Goal: Task Accomplishment & Management: Manage account settings

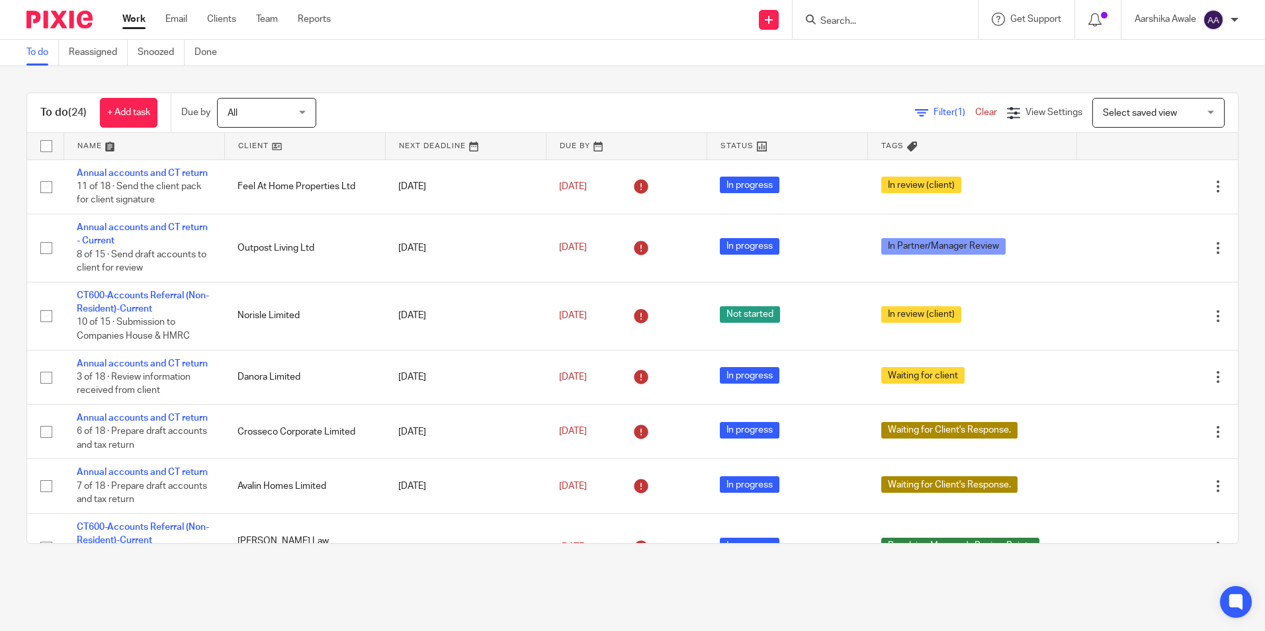
scroll to position [265, 0]
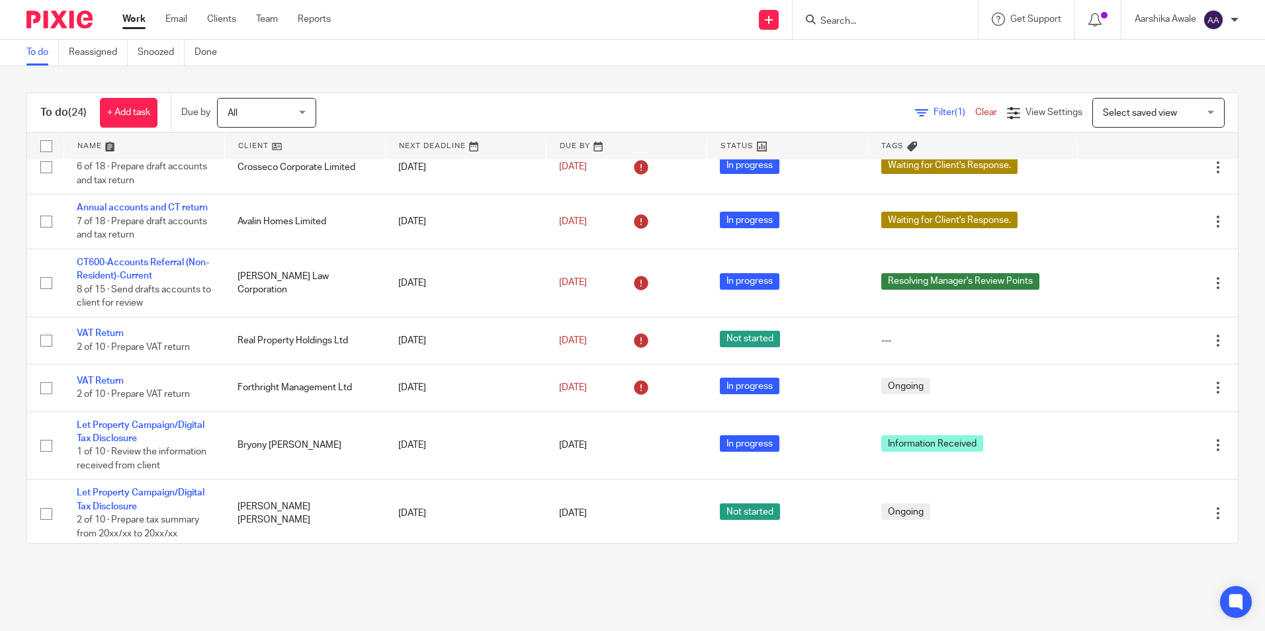
click at [832, 90] on div "To do (24) + Add task Due by All All Today Tomorrow This week Next week This mo…" at bounding box center [632, 318] width 1265 height 504
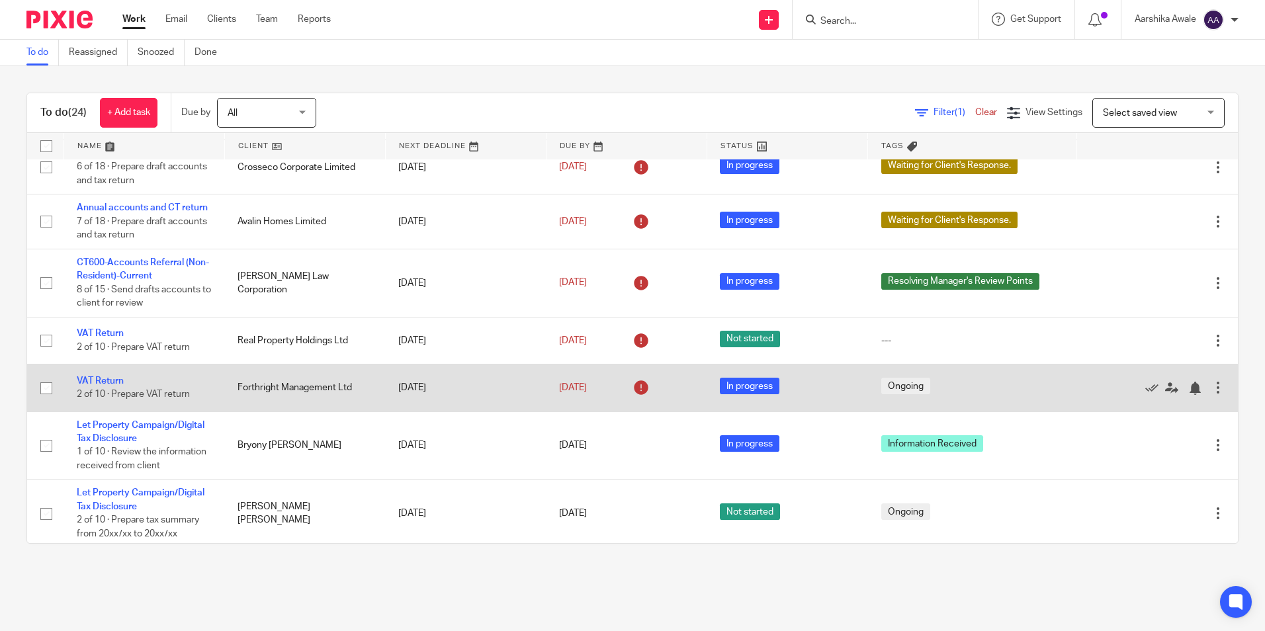
scroll to position [331, 0]
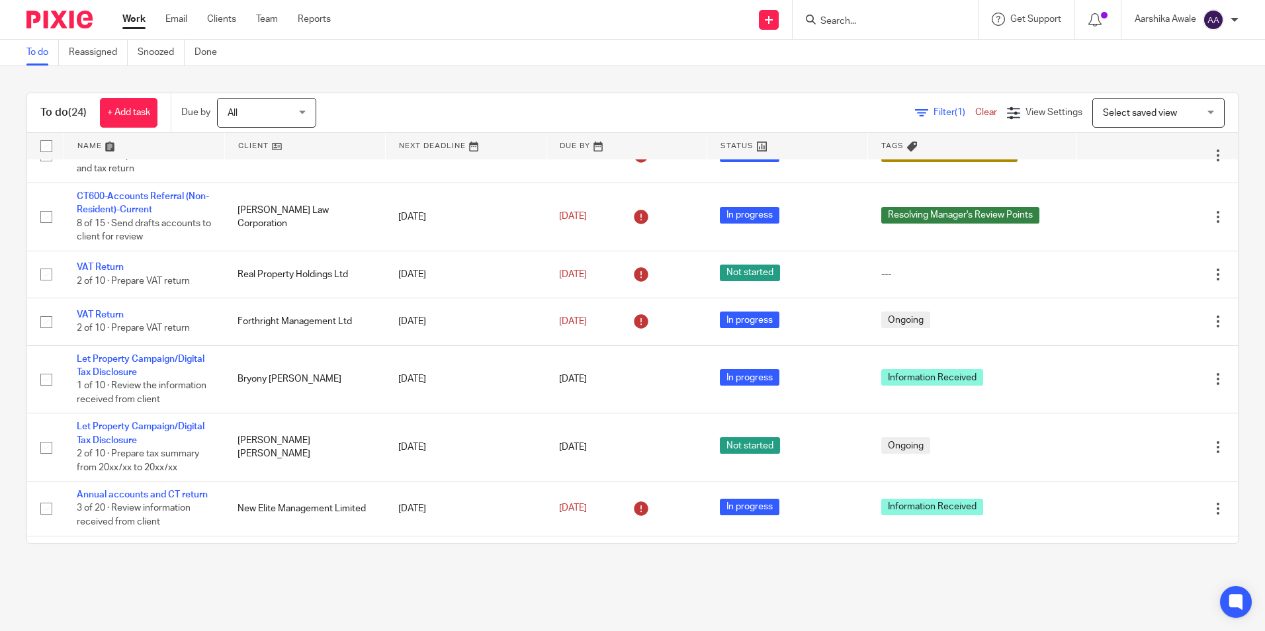
click at [916, 94] on div "To do (24) + Add task Due by All All Today Tomorrow This week Next week This mo…" at bounding box center [632, 113] width 1211 height 40
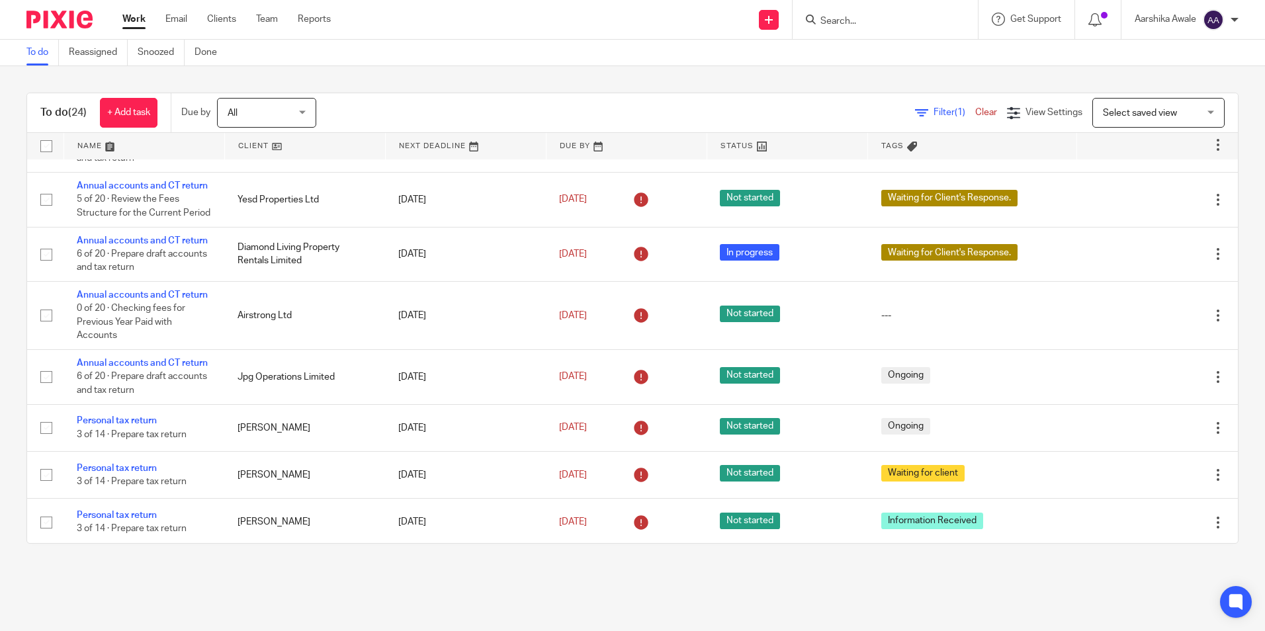
scroll to position [541, 0]
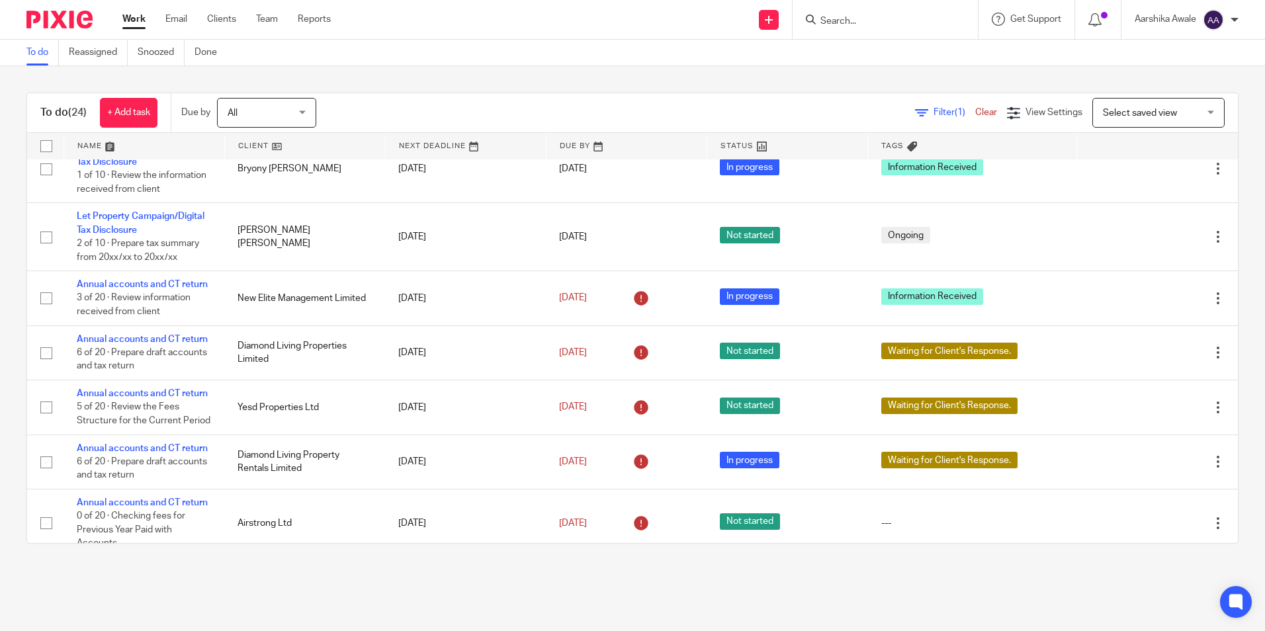
click at [848, 18] on input "Search" at bounding box center [878, 22] width 119 height 12
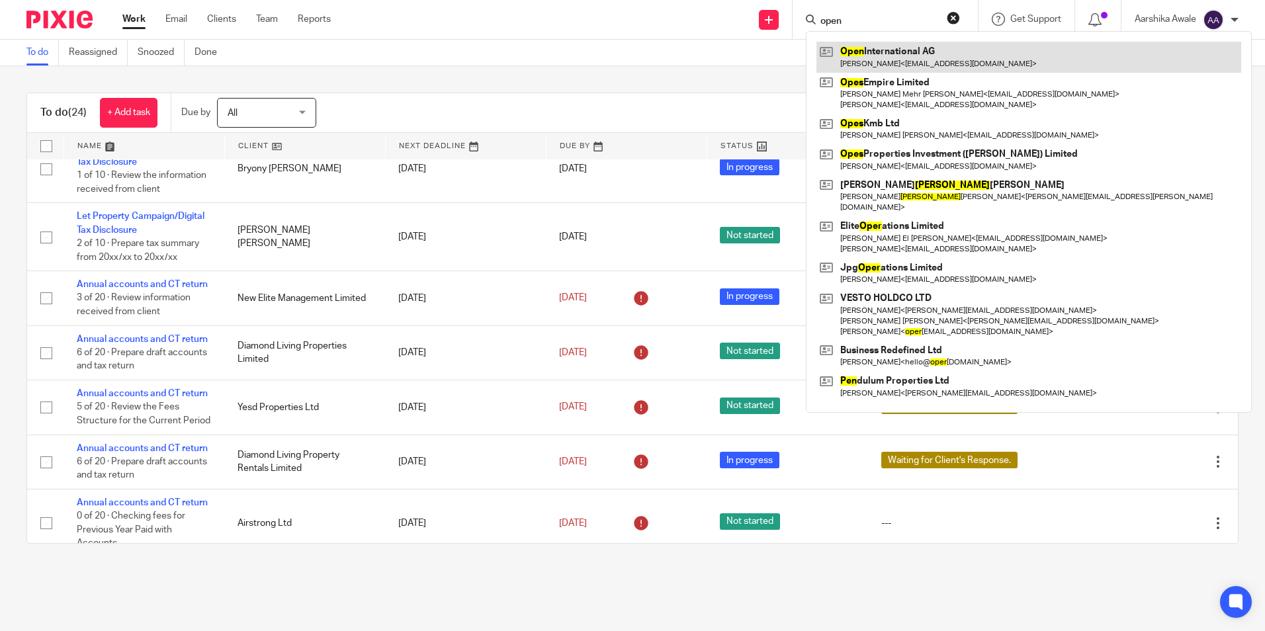
type input "open"
click at [864, 64] on link at bounding box center [1029, 57] width 425 height 30
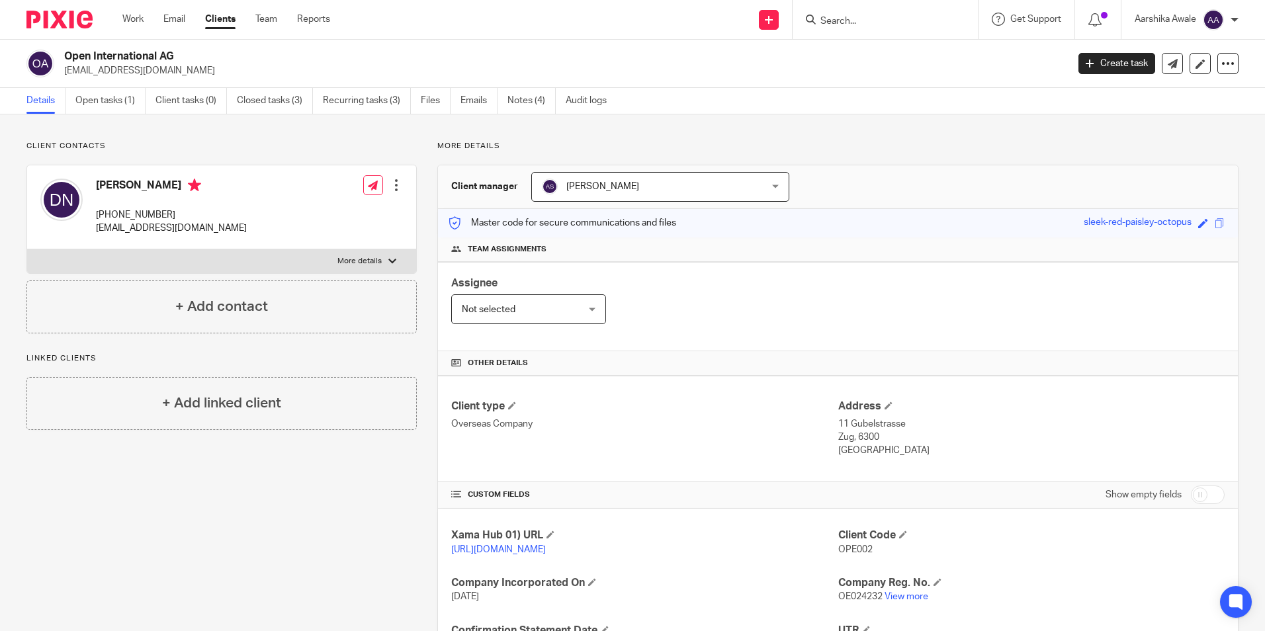
click at [74, 19] on img at bounding box center [59, 20] width 66 height 18
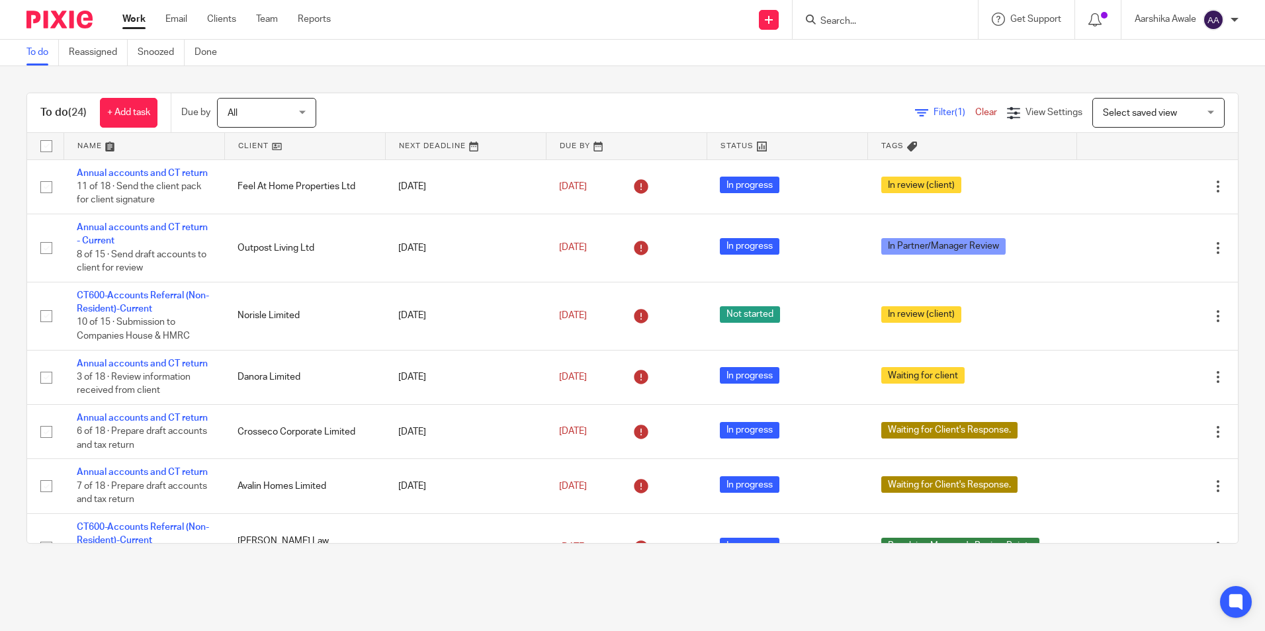
click at [821, 19] on input "Search" at bounding box center [878, 22] width 119 height 12
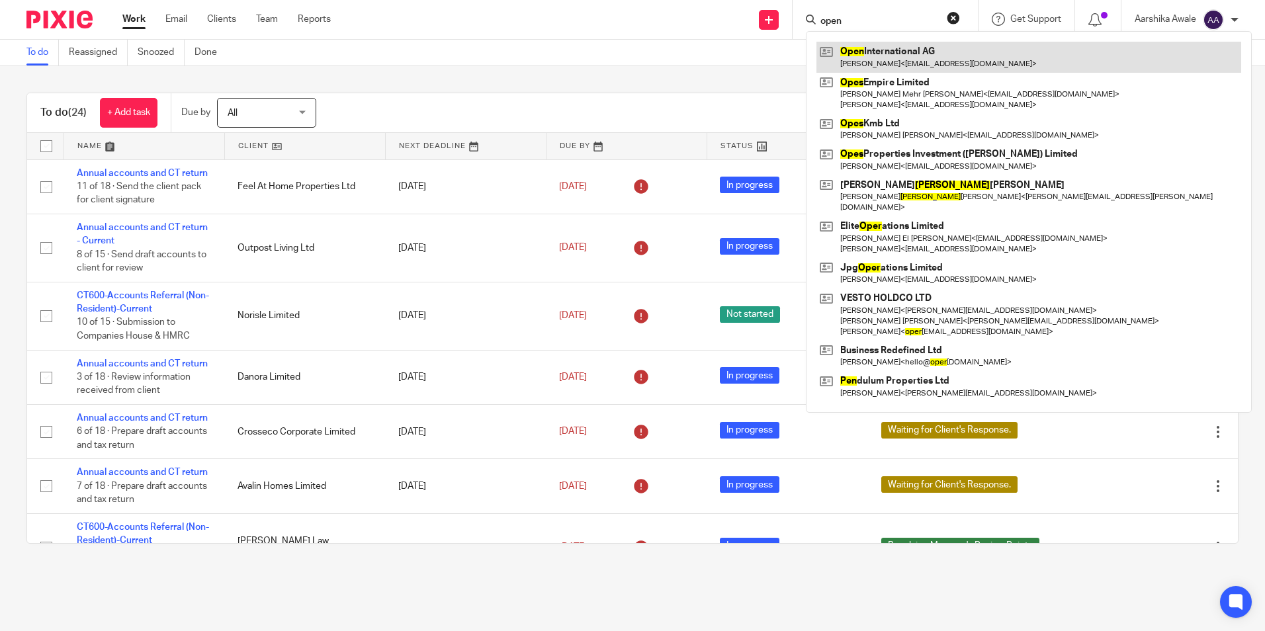
type input "open"
click at [930, 61] on link at bounding box center [1029, 57] width 425 height 30
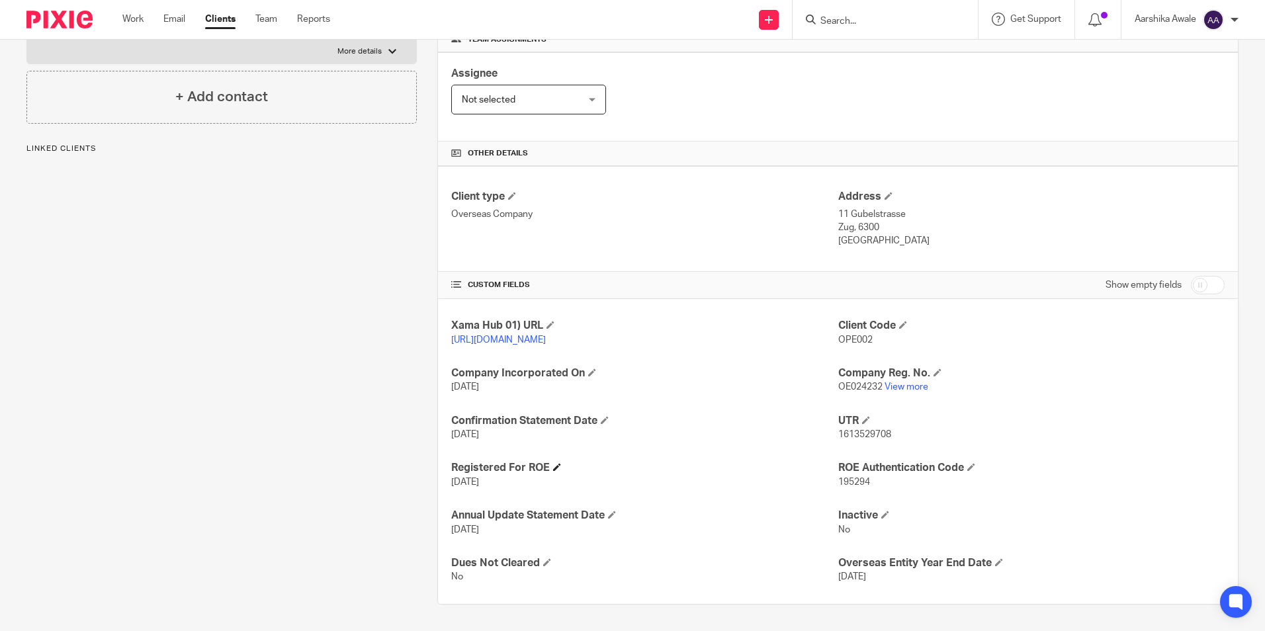
scroll to position [223, 0]
click at [296, 275] on div "Client contacts Dusan Nikezic +381648350188 dusannikezic@gmail.com Edit contact…" at bounding box center [211, 268] width 411 height 674
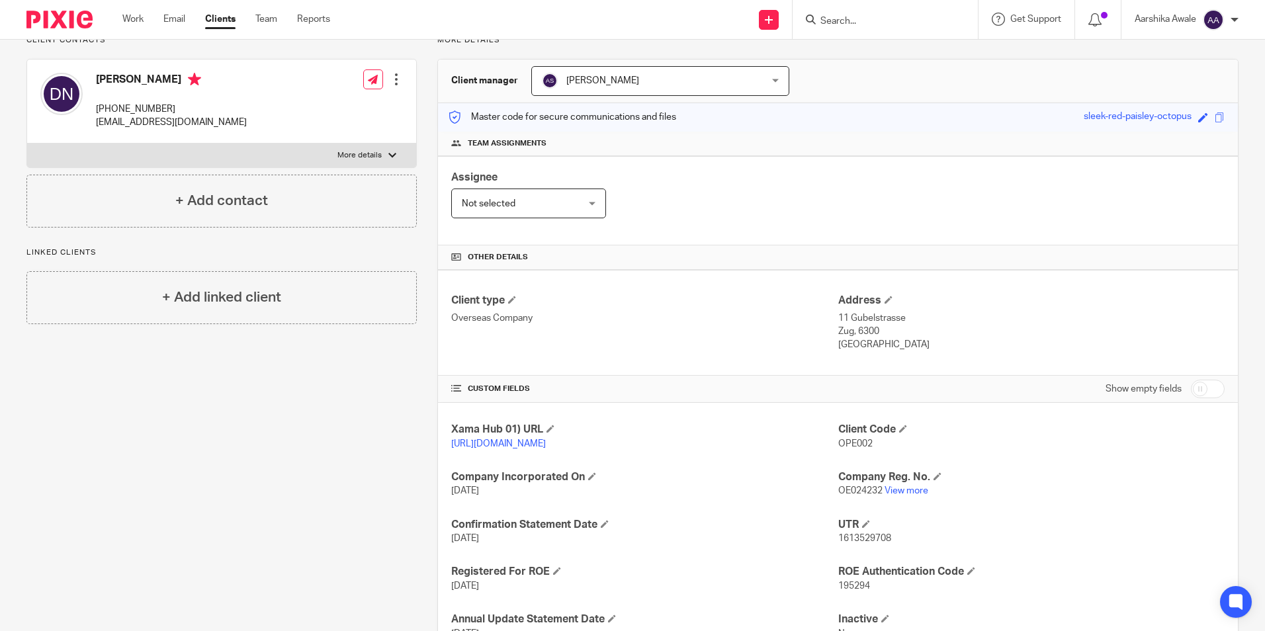
scroll to position [0, 0]
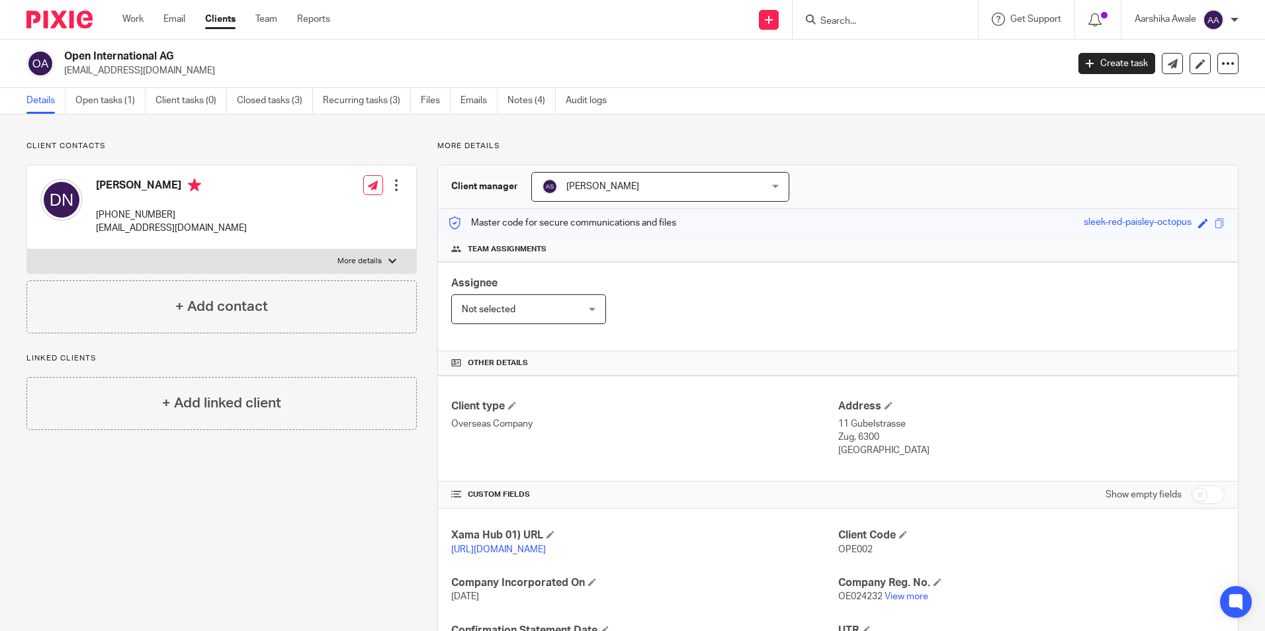
click at [54, 17] on img at bounding box center [59, 20] width 66 height 18
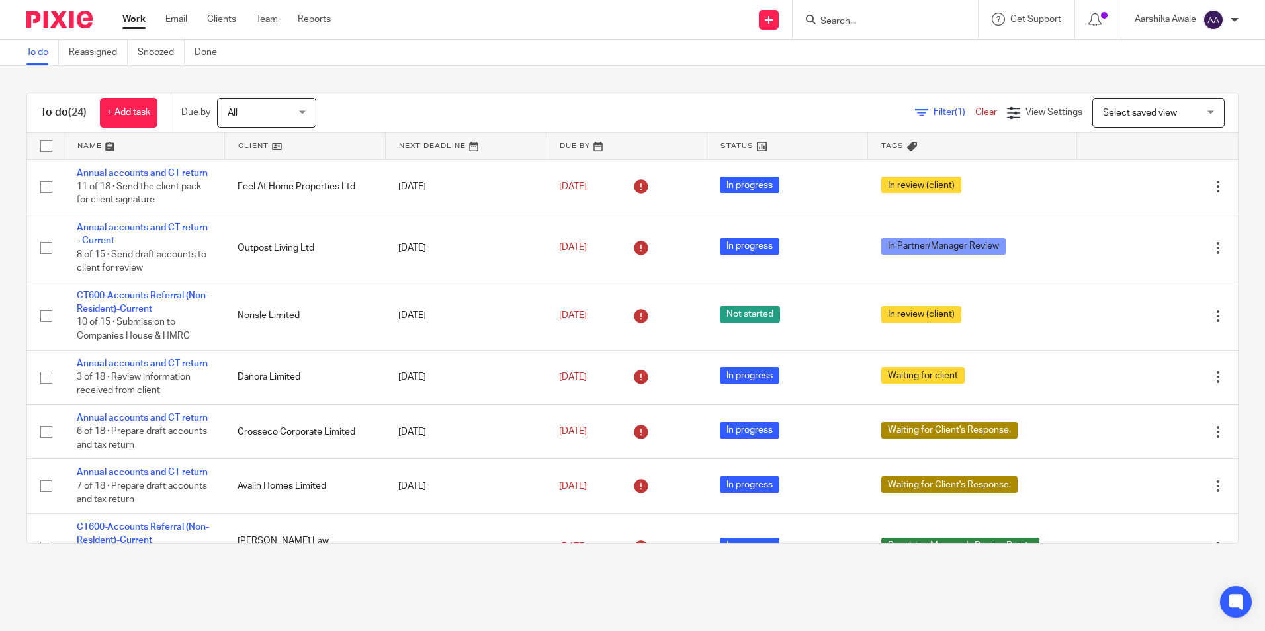
click at [253, 70] on div "To do (24) + Add task Due by All All Today Tomorrow This week Next week This mo…" at bounding box center [632, 318] width 1265 height 504
drag, startPoint x: 727, startPoint y: 69, endPoint x: 718, endPoint y: 66, distance: 9.2
click at [725, 69] on div "To do (24) + Add task Due by All All Today Tomorrow This week Next week This mo…" at bounding box center [632, 318] width 1265 height 504
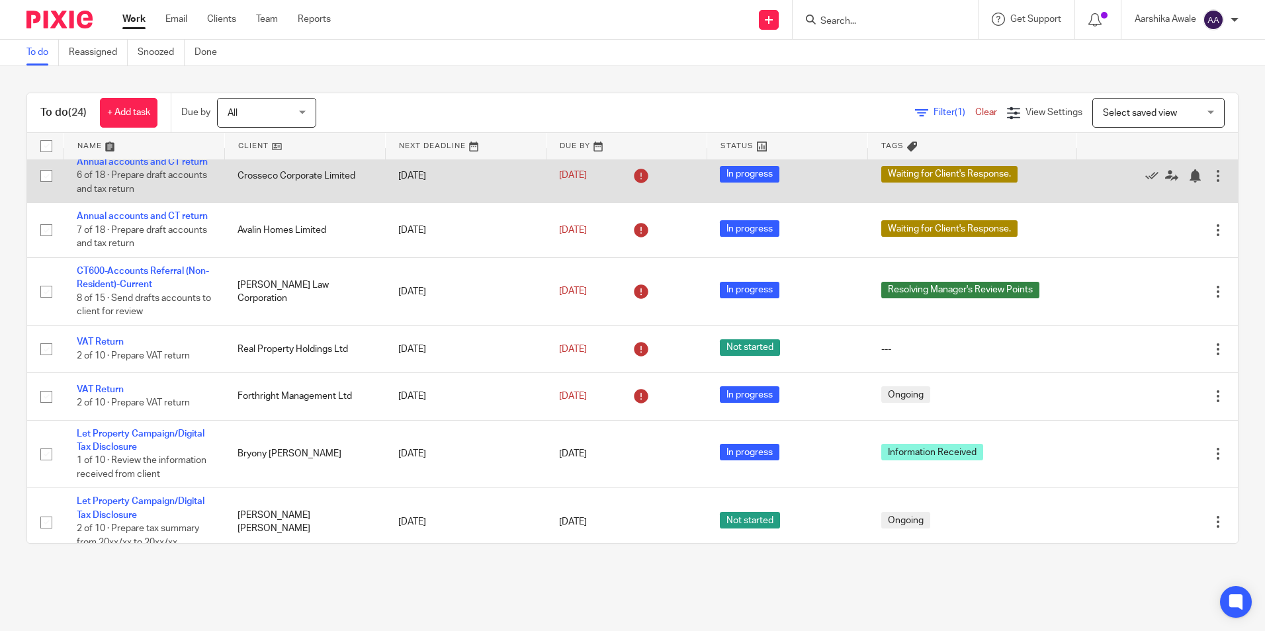
scroll to position [331, 0]
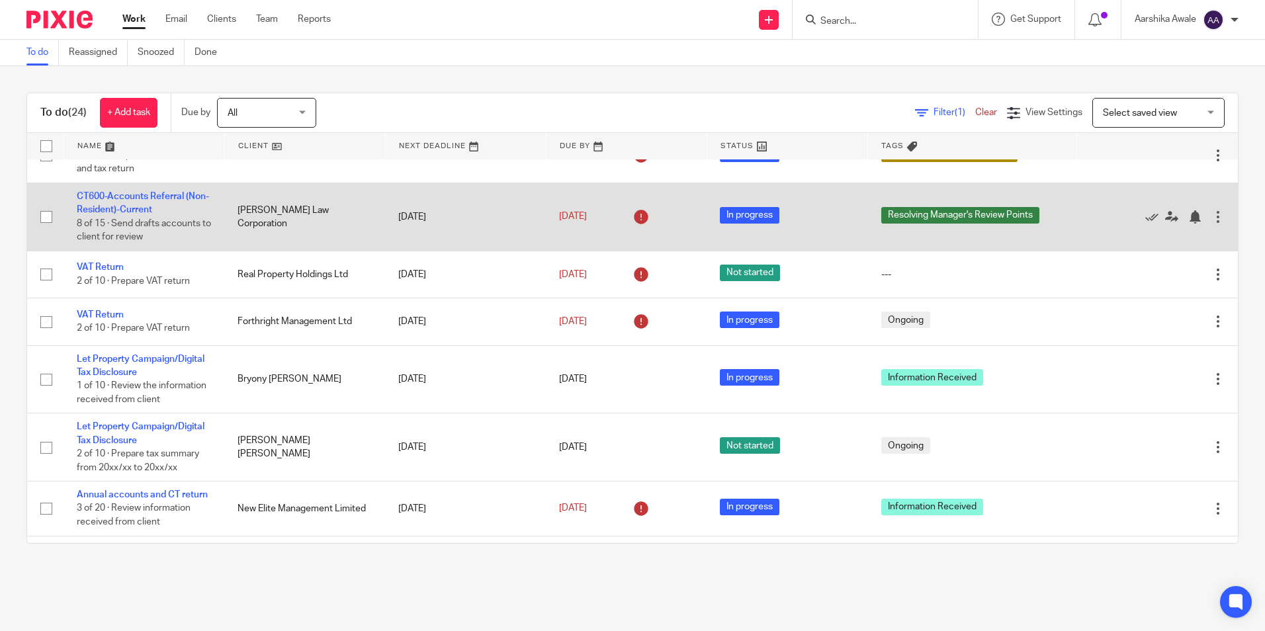
click at [104, 251] on td "CT600-Accounts Referral (Non-Resident)-Current 8 of 15 · Send drafts accounts t…" at bounding box center [144, 217] width 161 height 68
click at [95, 251] on td "CT600-Accounts Referral (Non-Resident)-Current 8 of 15 · Send drafts accounts t…" at bounding box center [144, 217] width 161 height 68
click at [101, 214] on link "CT600-Accounts Referral (Non-Resident)-Current" at bounding box center [143, 203] width 132 height 22
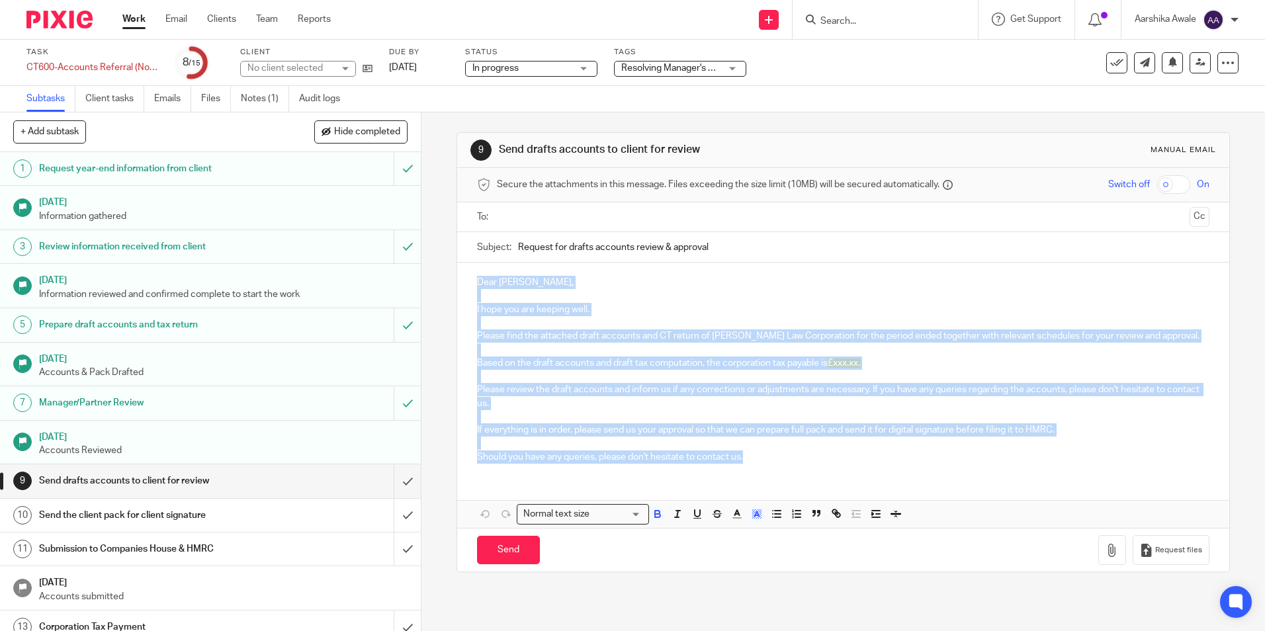
drag, startPoint x: 472, startPoint y: 276, endPoint x: 787, endPoint y: 478, distance: 373.9
click at [787, 478] on div "Dear Greg , I hope you are keeping well. Please find the attached draft account…" at bounding box center [843, 395] width 772 height 265
copy div "Dear Greg , I hope you are keeping well. Please find the attached draft account…"
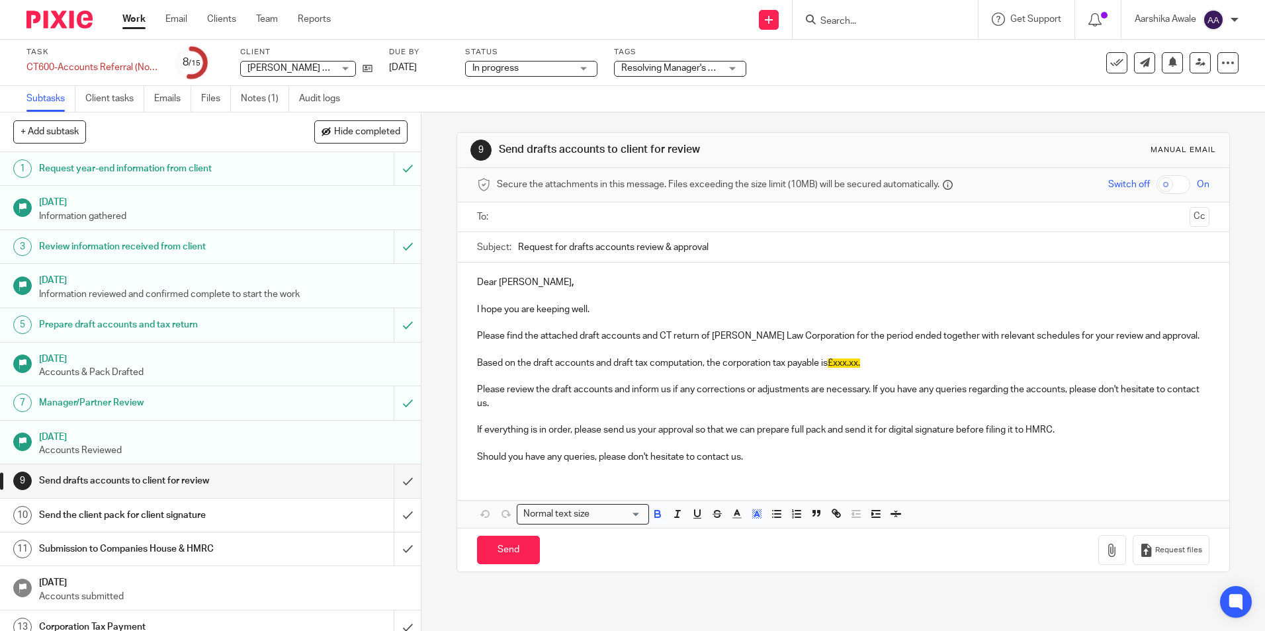
drag, startPoint x: 755, startPoint y: 248, endPoint x: 482, endPoint y: 230, distance: 273.9
click at [484, 228] on form "Secure the attachments in this message. Files exceeding the size limit (10MB) w…" at bounding box center [843, 370] width 772 height 404
click at [670, 72] on span "Resolving Manager's Review Points" at bounding box center [693, 68] width 145 height 9
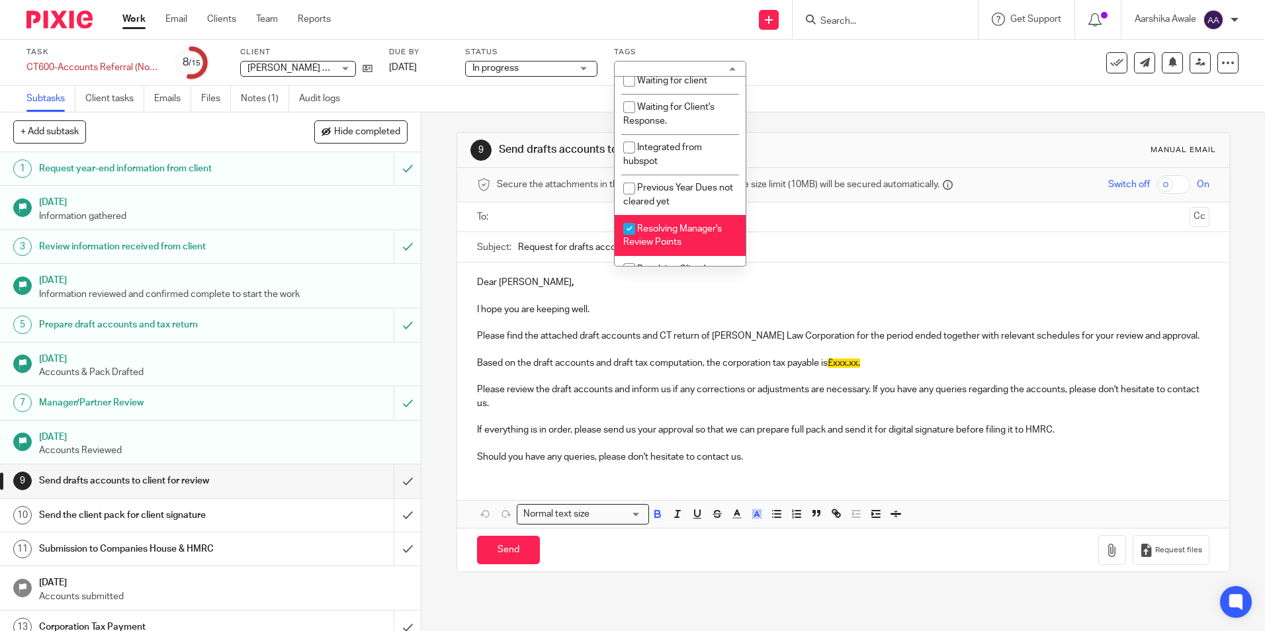
click at [641, 224] on li "Resolving Manager's Review Points" at bounding box center [680, 235] width 131 height 40
checkbox input "false"
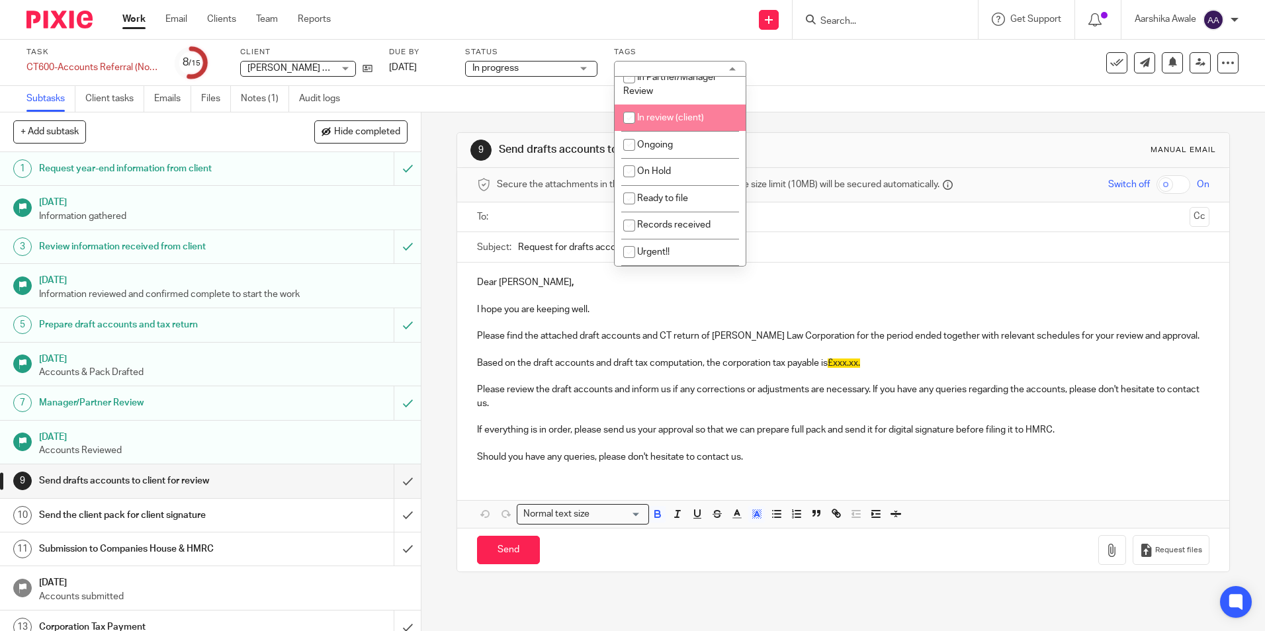
click at [672, 129] on li "In review (client)" at bounding box center [680, 118] width 131 height 27
checkbox input "true"
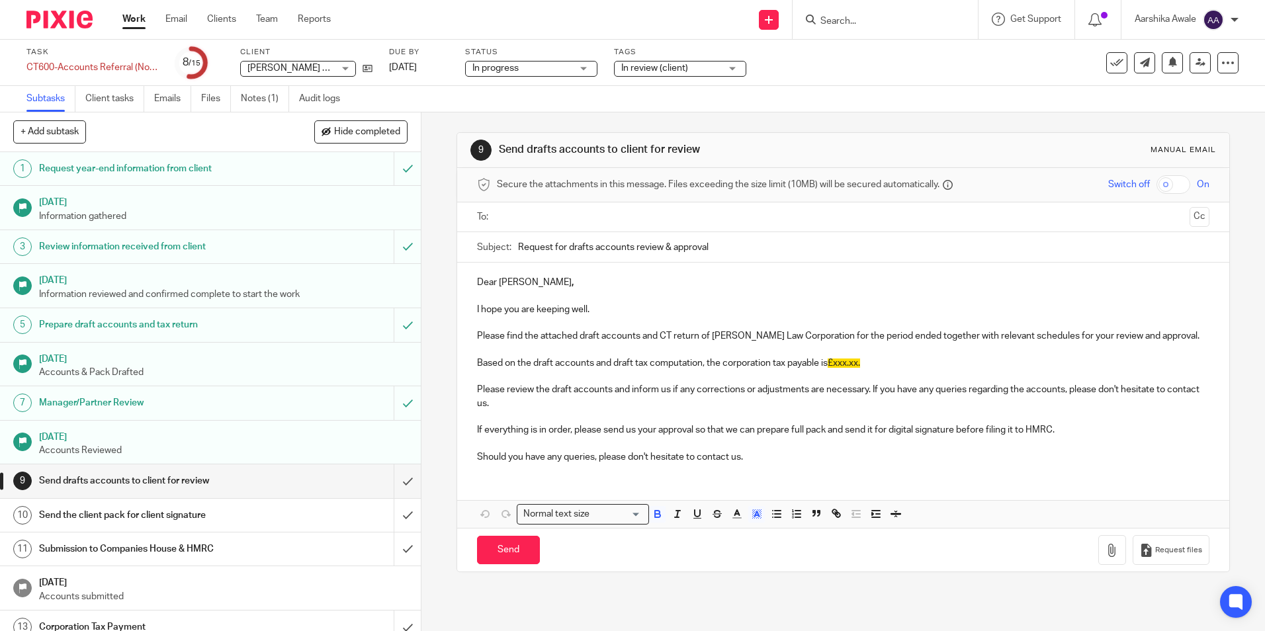
click at [429, 185] on div "9 Send drafts accounts to client for review Manual email Secure the attachments…" at bounding box center [844, 371] width 844 height 519
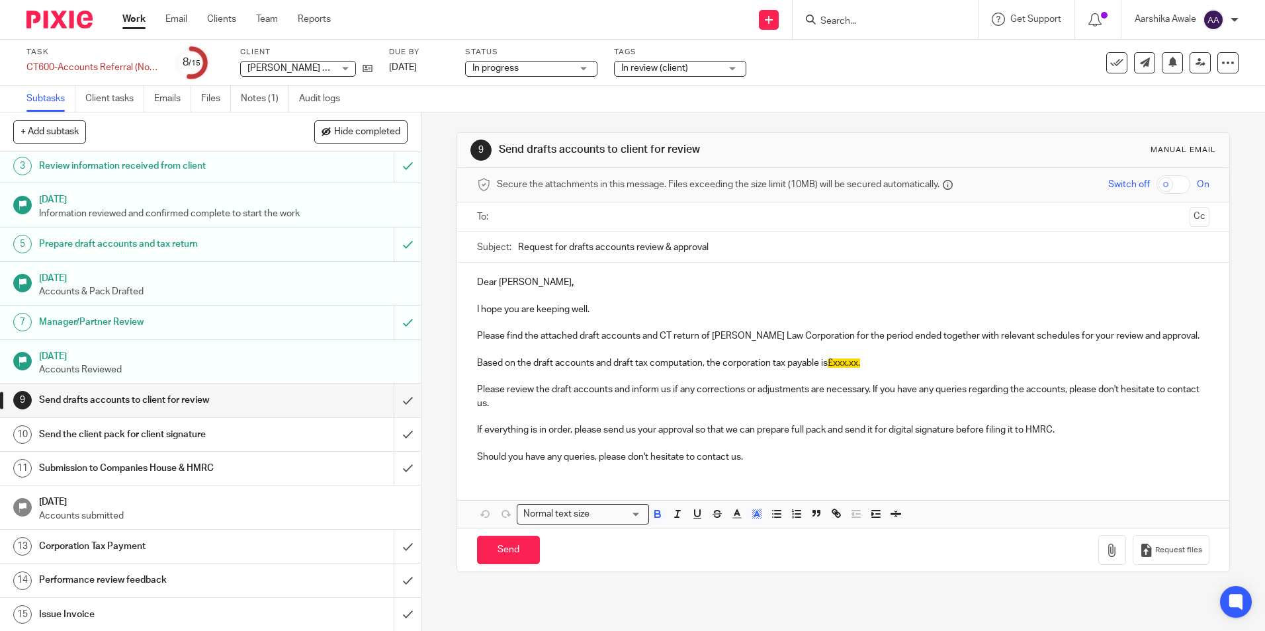
scroll to position [81, 0]
click at [397, 405] on input "submit" at bounding box center [210, 399] width 421 height 33
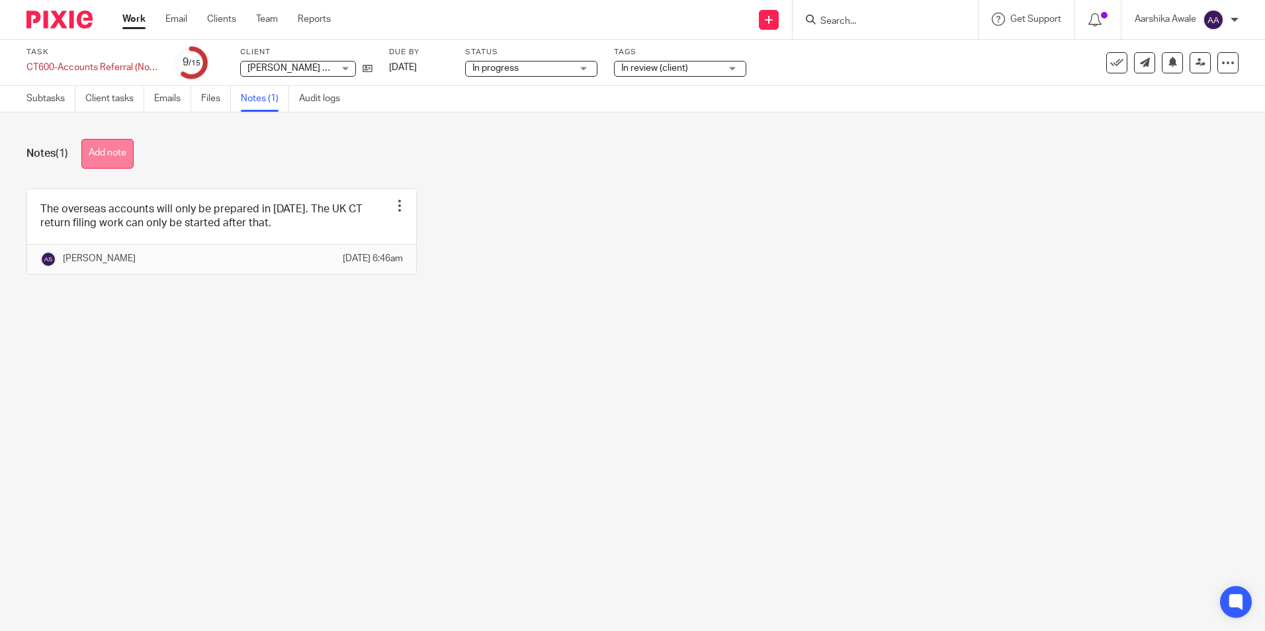
click at [120, 156] on button "Add note" at bounding box center [107, 154] width 52 height 30
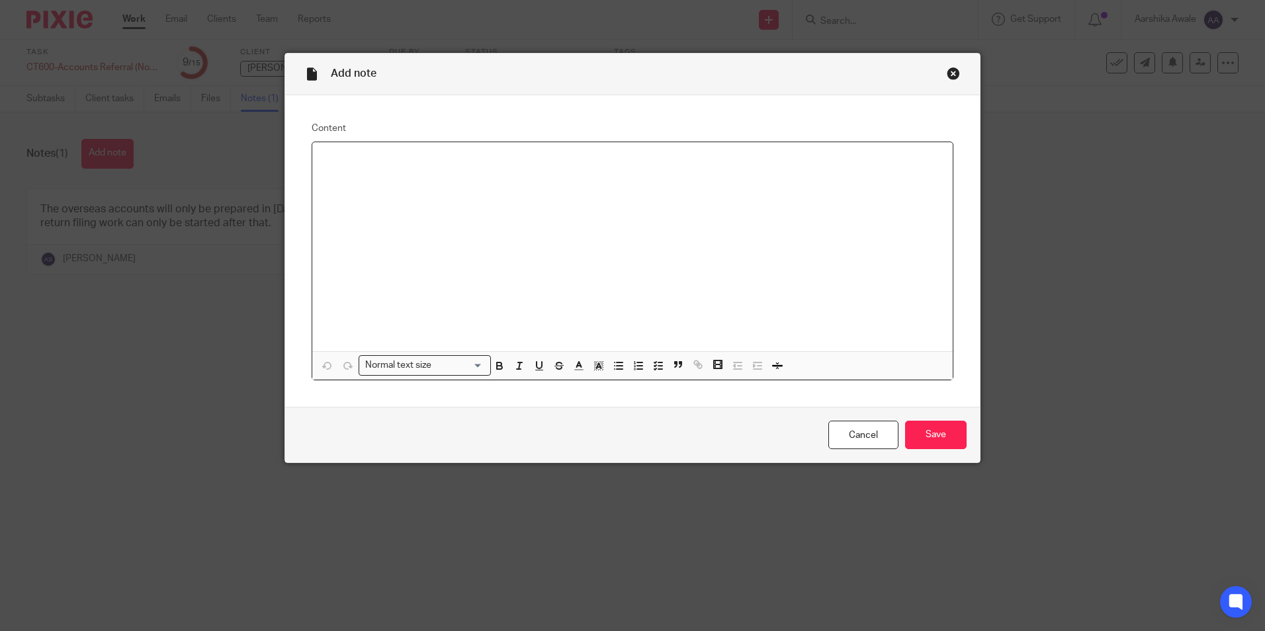
click at [401, 157] on p at bounding box center [632, 159] width 619 height 13
click at [846, 428] on link "Cancel" at bounding box center [864, 435] width 70 height 28
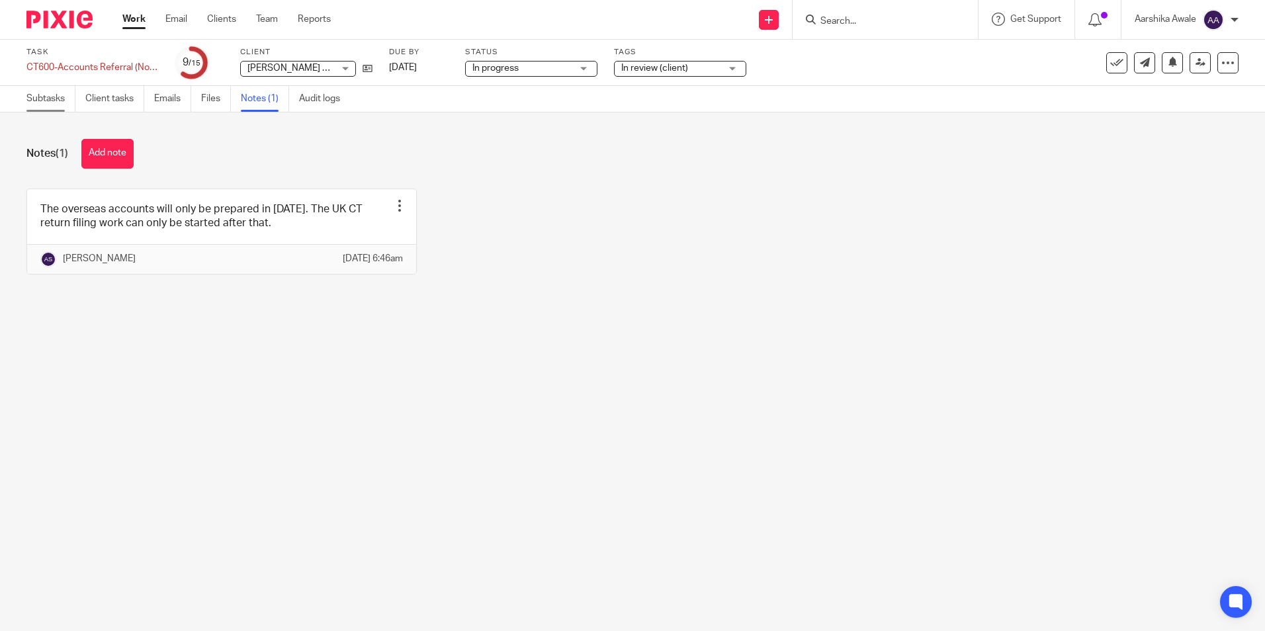
click at [50, 104] on link "Subtasks" at bounding box center [50, 99] width 49 height 26
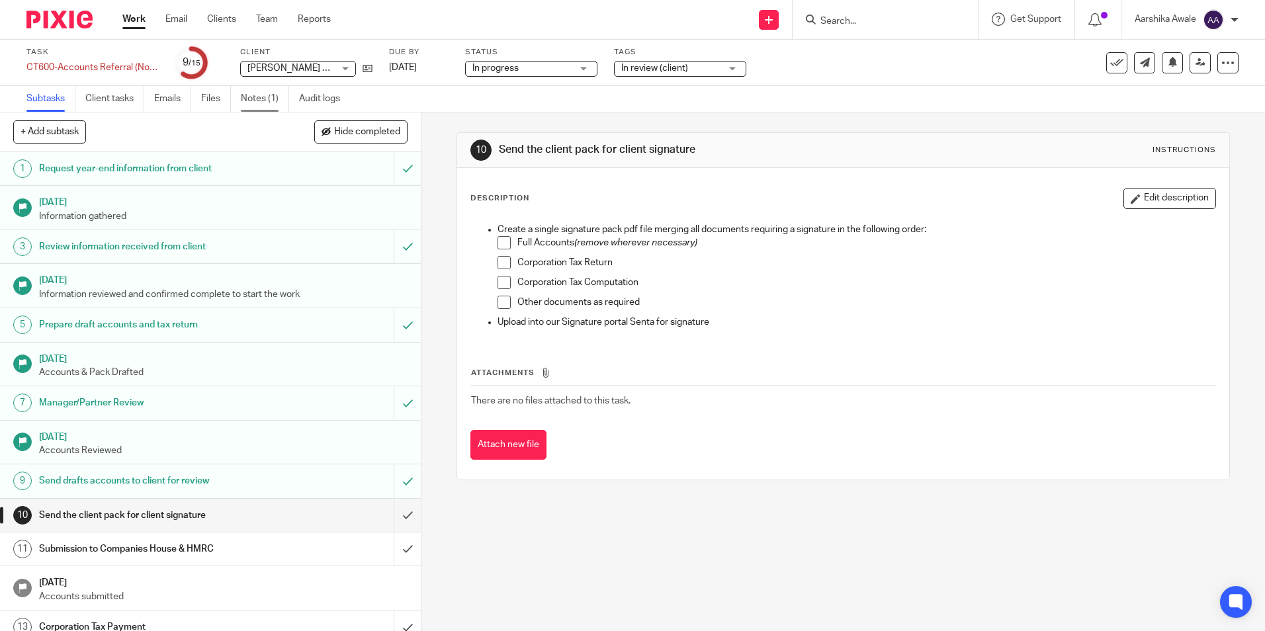
click at [274, 93] on link "Notes (1)" at bounding box center [265, 99] width 48 height 26
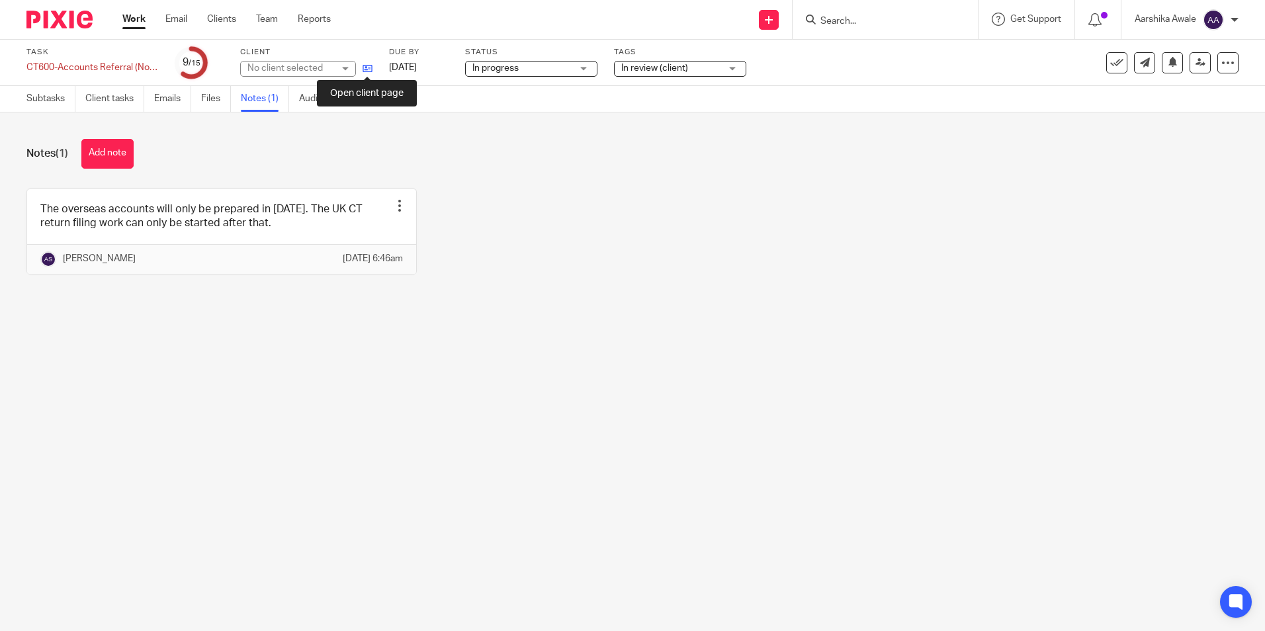
click at [370, 71] on icon at bounding box center [368, 69] width 10 height 10
click at [114, 148] on button "Add note" at bounding box center [107, 154] width 52 height 30
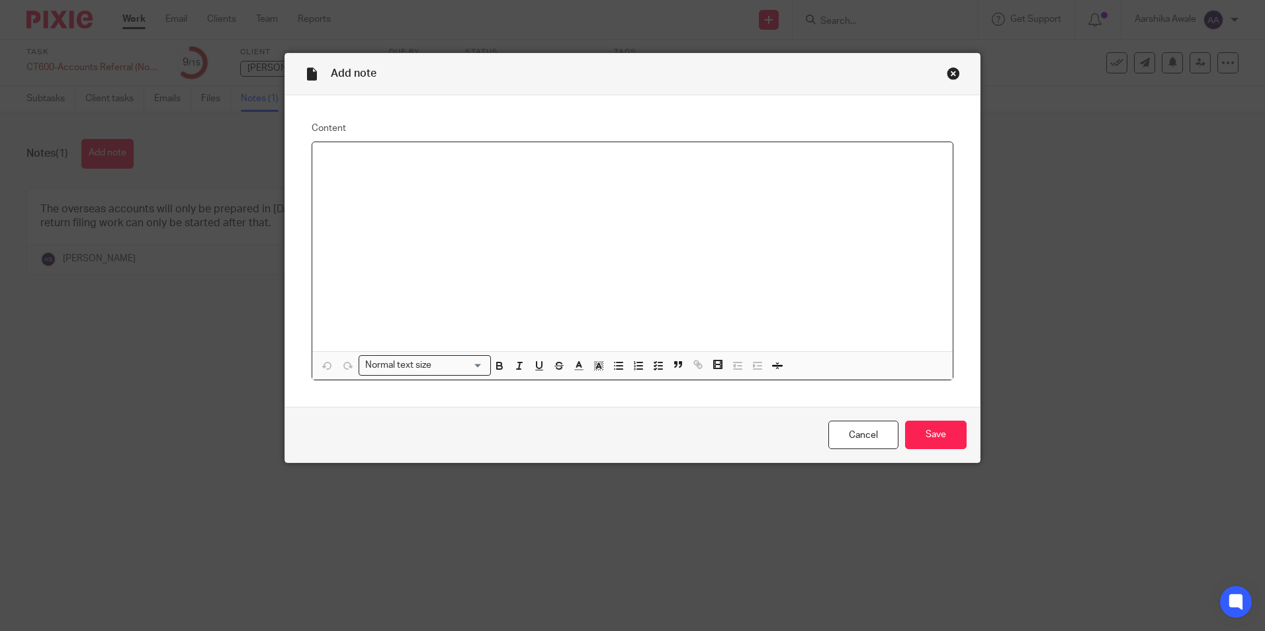
click at [322, 177] on div at bounding box center [632, 246] width 641 height 209
click at [934, 446] on input "Save" at bounding box center [936, 435] width 62 height 28
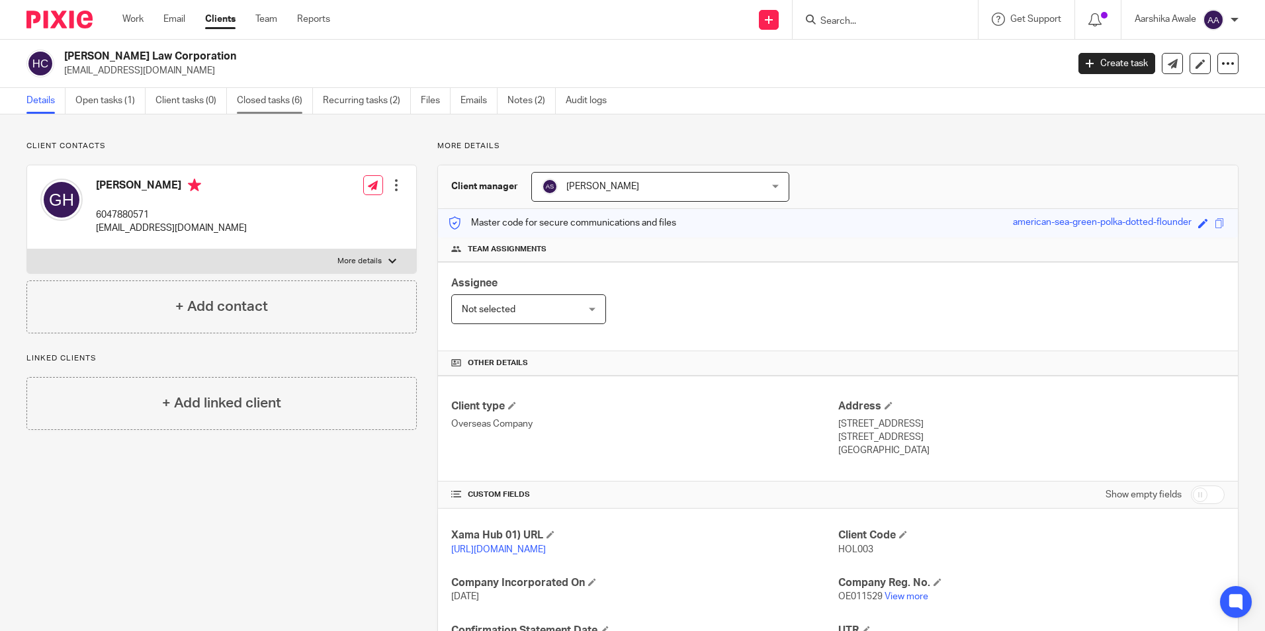
click at [266, 100] on link "Closed tasks (6)" at bounding box center [275, 101] width 76 height 26
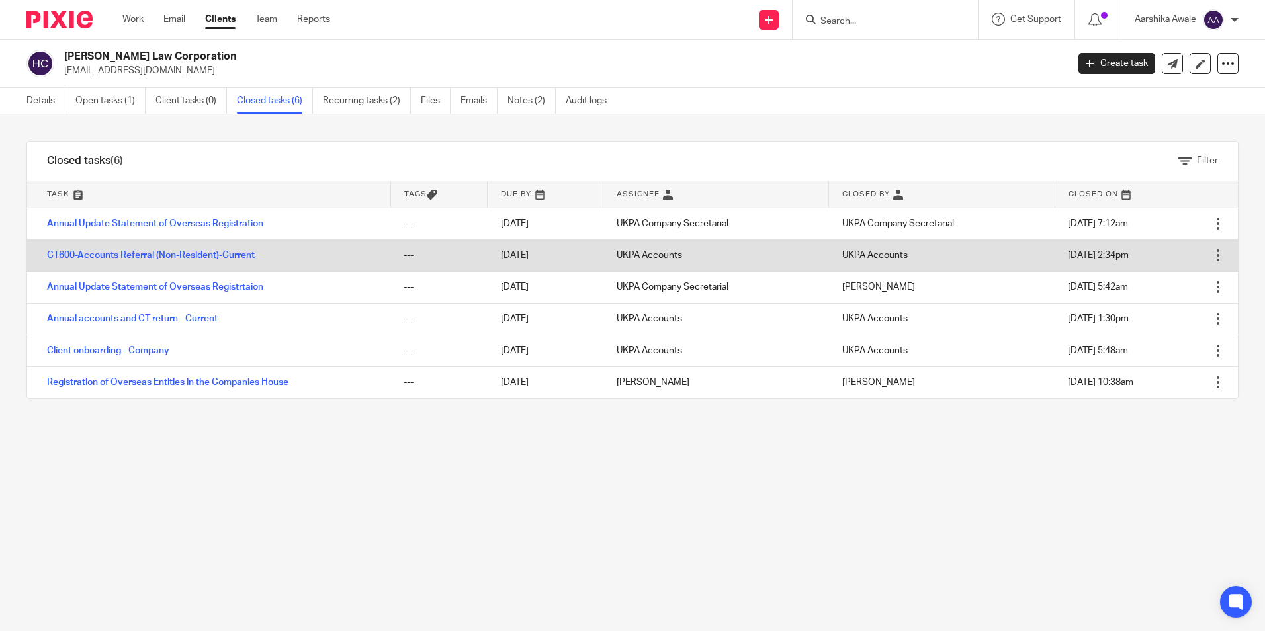
click at [107, 255] on link "CT600-Accounts Referral (Non-Resident)-Current" at bounding box center [151, 255] width 208 height 9
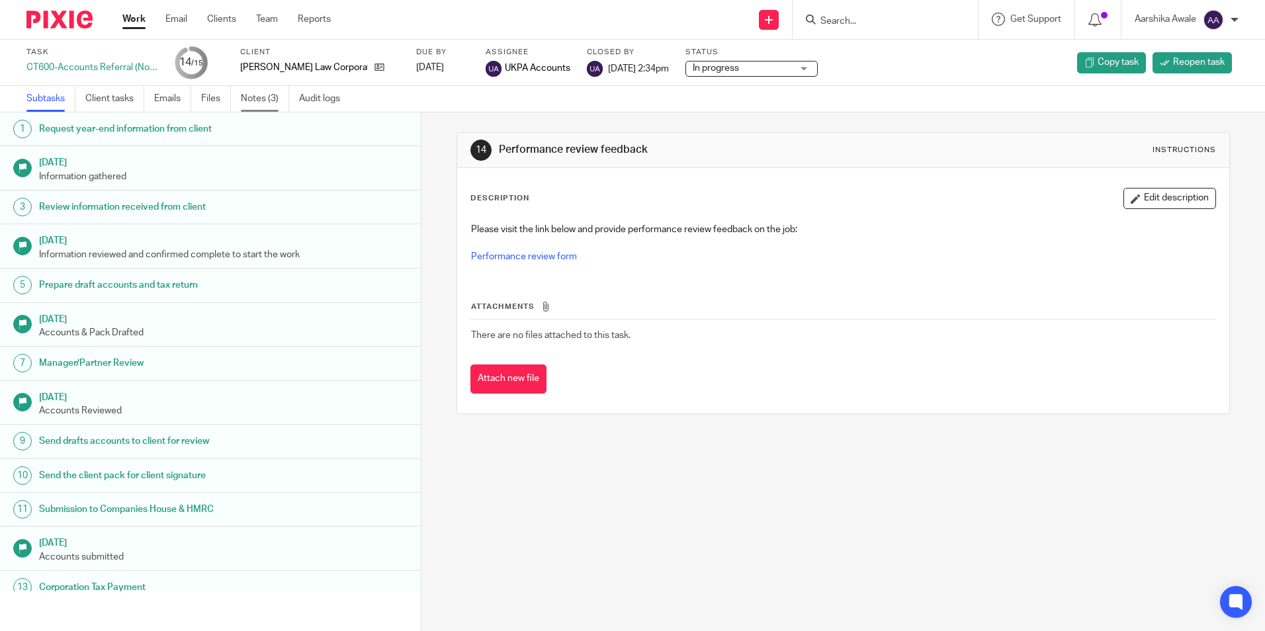
click at [259, 98] on link "Notes (3)" at bounding box center [265, 99] width 48 height 26
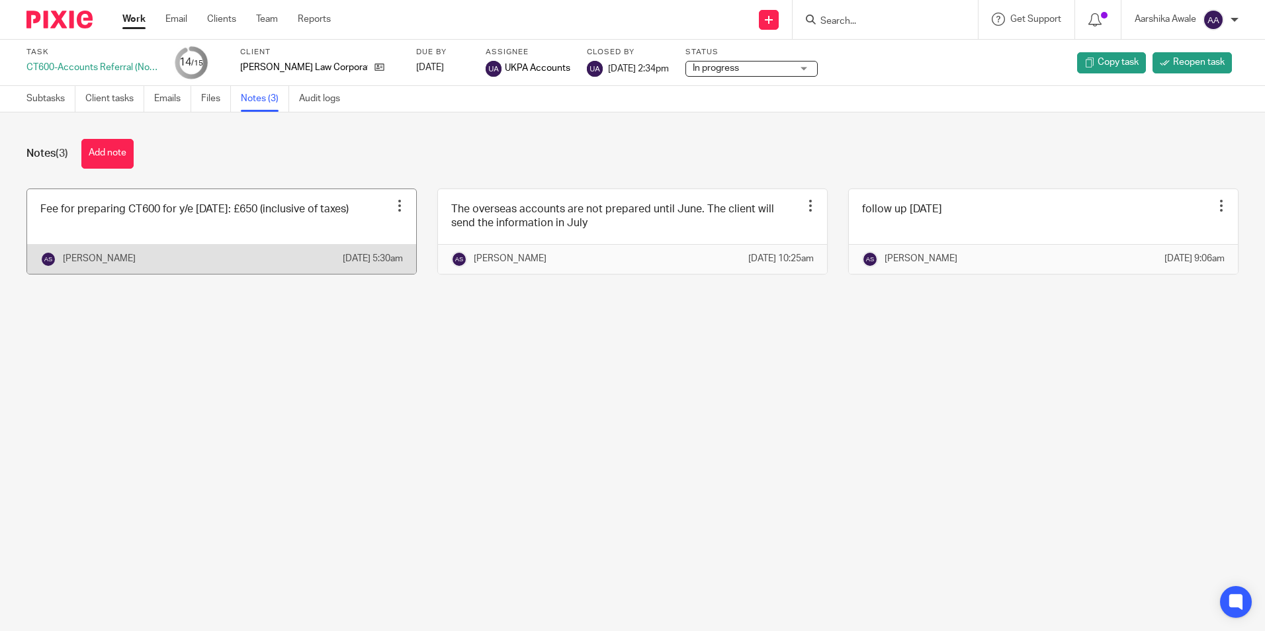
click at [318, 227] on link at bounding box center [221, 231] width 389 height 85
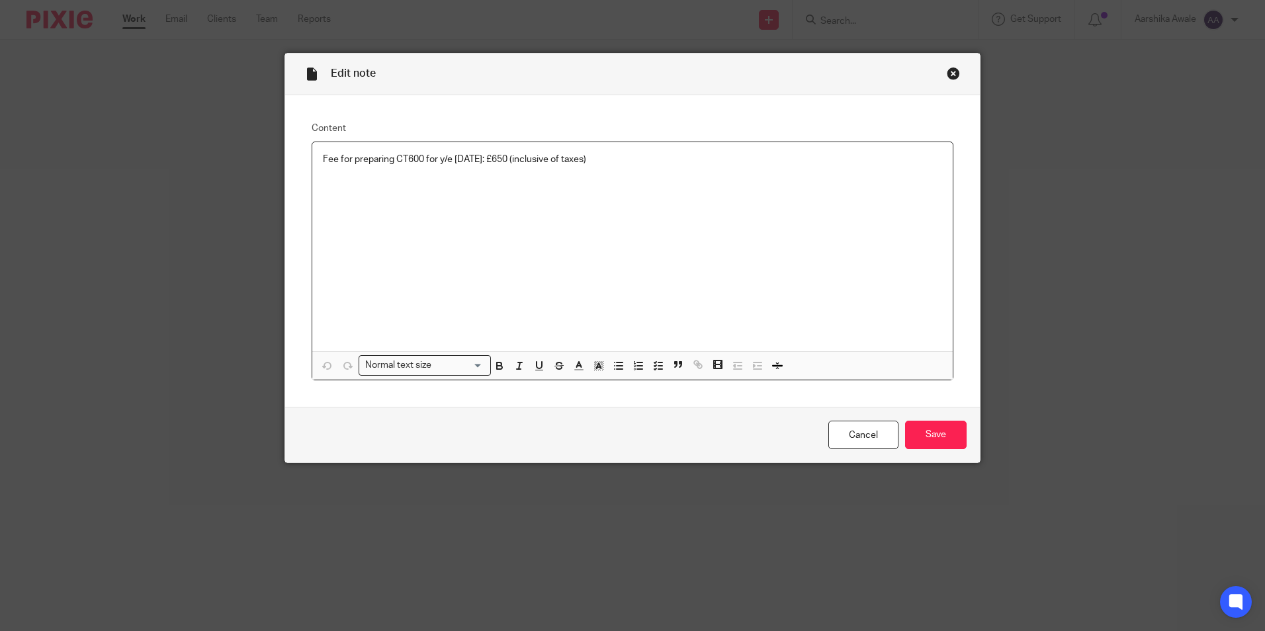
click at [947, 75] on div "Close this dialog window" at bounding box center [953, 73] width 13 height 13
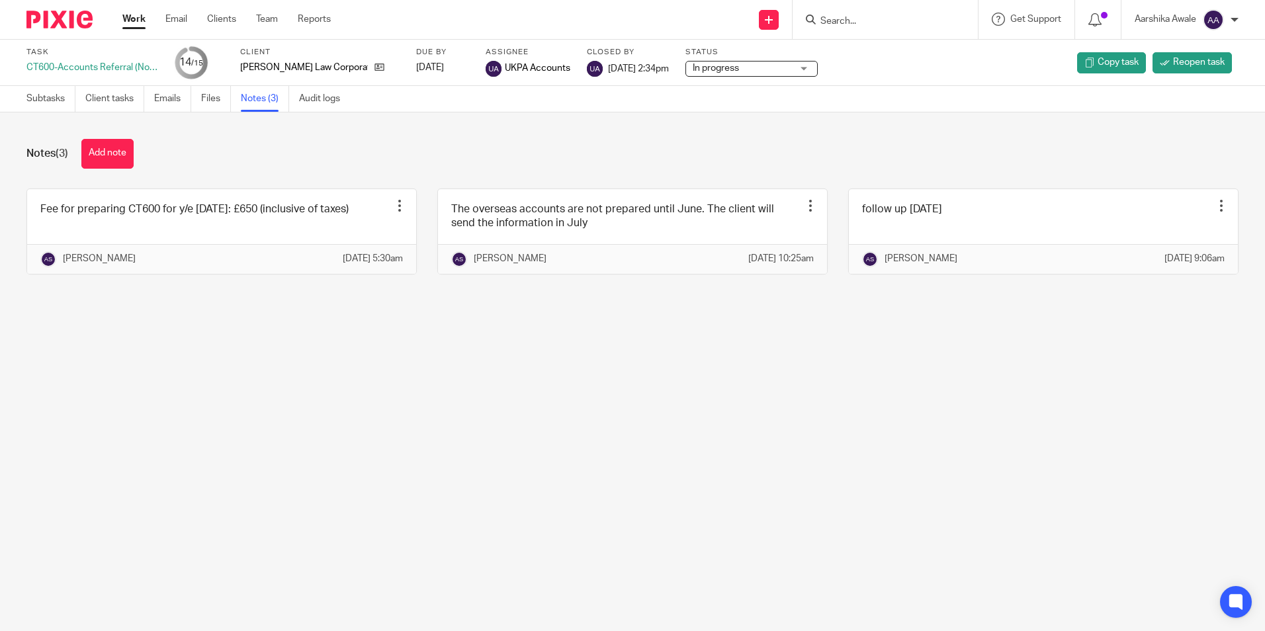
click at [666, 147] on div "Notes (3) Add note" at bounding box center [632, 154] width 1212 height 30
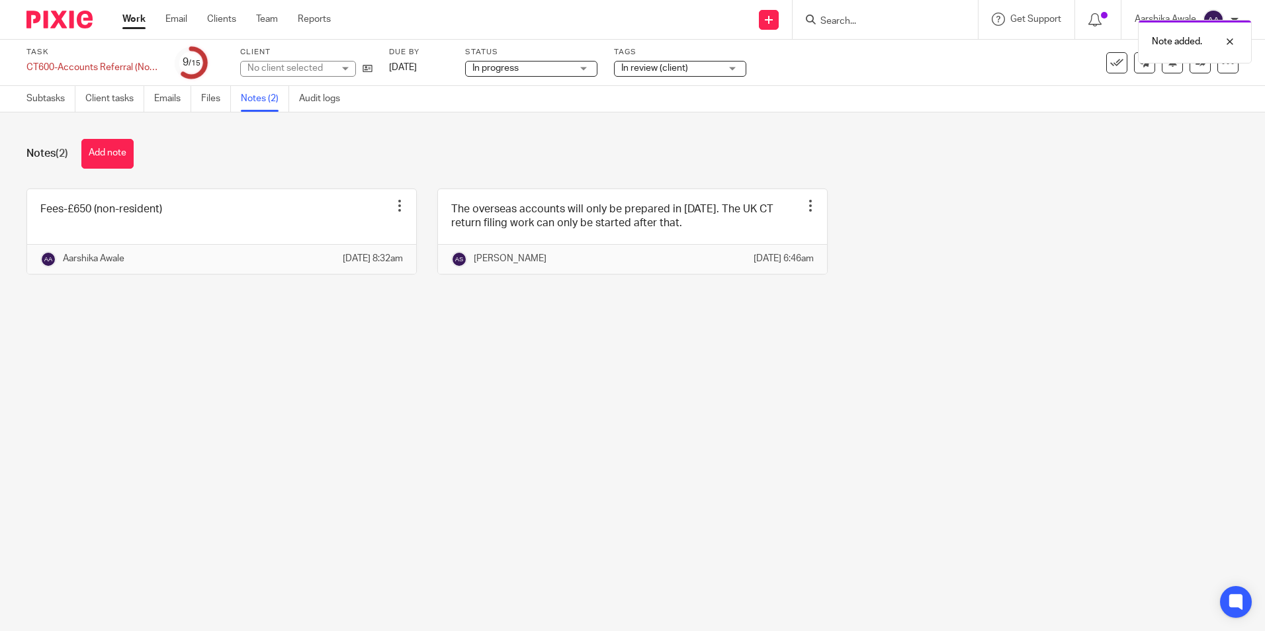
click at [690, 387] on main "Task CT600-Accounts Referral (Non-Resident)-Current Save CT600-Accounts Referra…" at bounding box center [632, 315] width 1265 height 631
click at [1196, 60] on icon at bounding box center [1201, 63] width 10 height 10
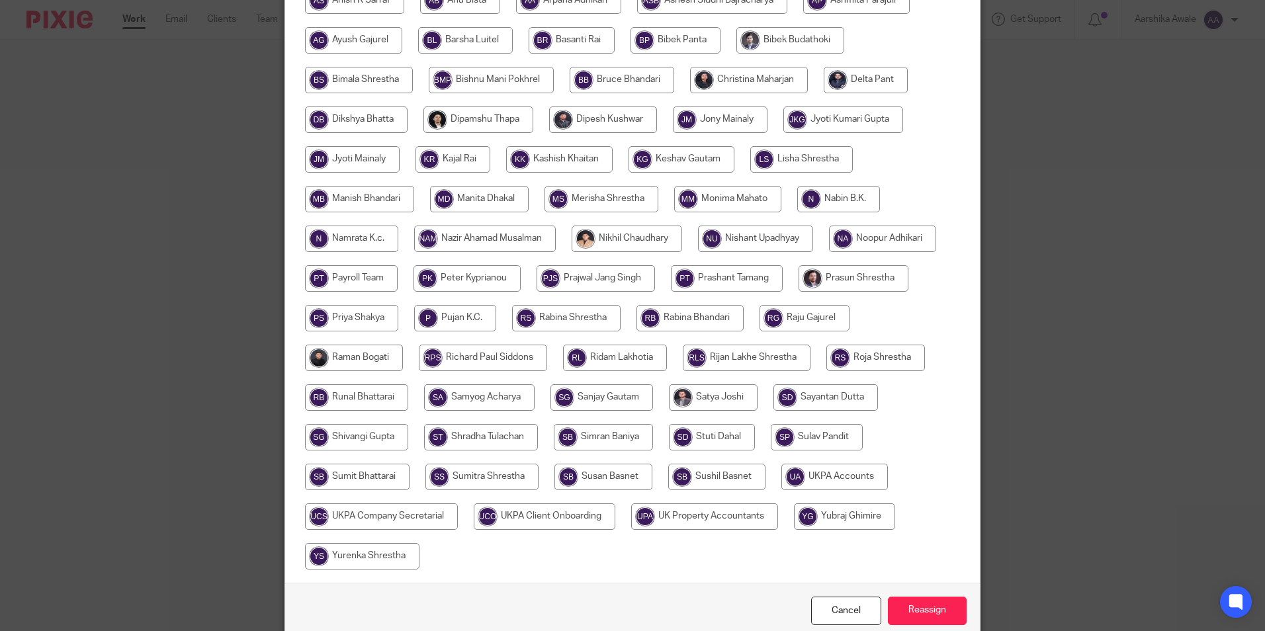
scroll to position [353, 0]
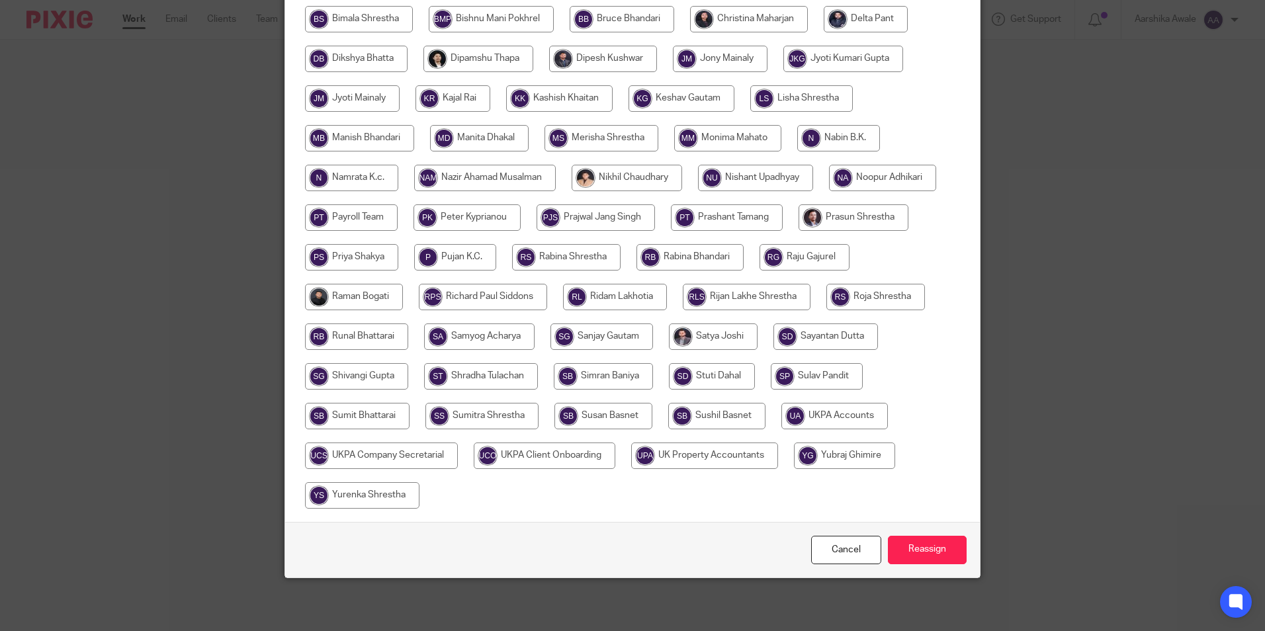
click at [817, 416] on input "radio" at bounding box center [835, 416] width 107 height 26
radio input "true"
click at [924, 560] on input "Reassign" at bounding box center [927, 550] width 79 height 28
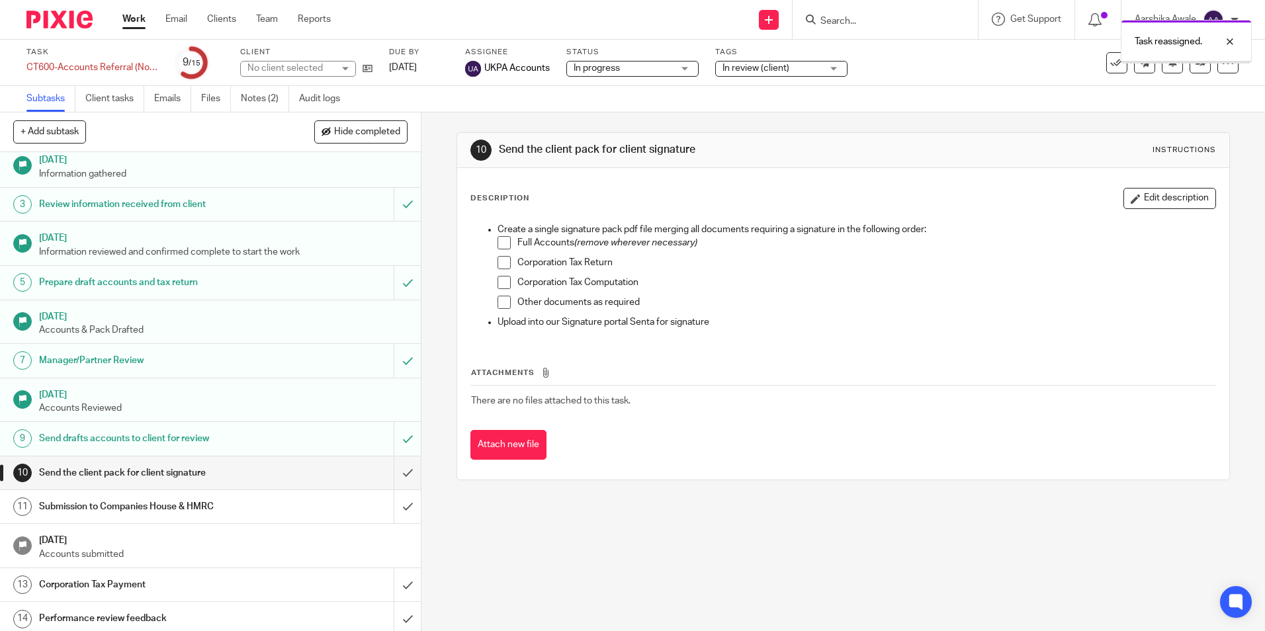
scroll to position [81, 0]
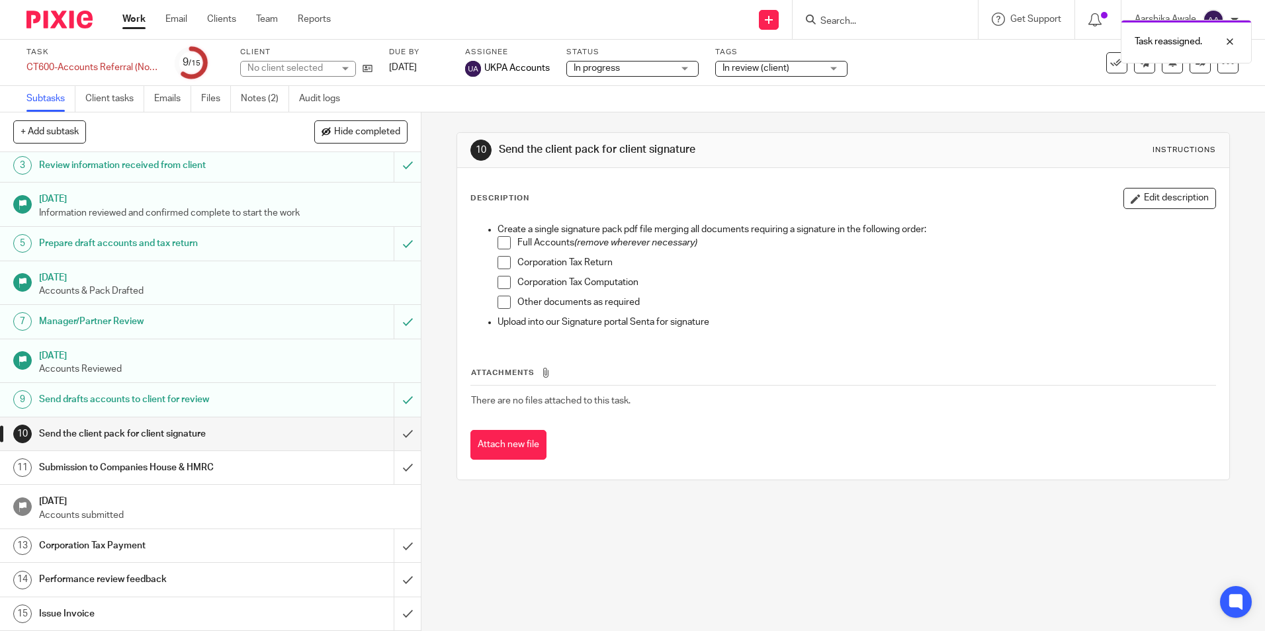
click at [27, 19] on img at bounding box center [59, 20] width 66 height 18
